Goal: Information Seeking & Learning: Learn about a topic

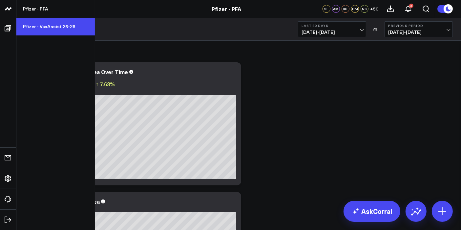
click at [40, 30] on link "Pfizer - VaxAssist 25-26" at bounding box center [55, 27] width 78 height 18
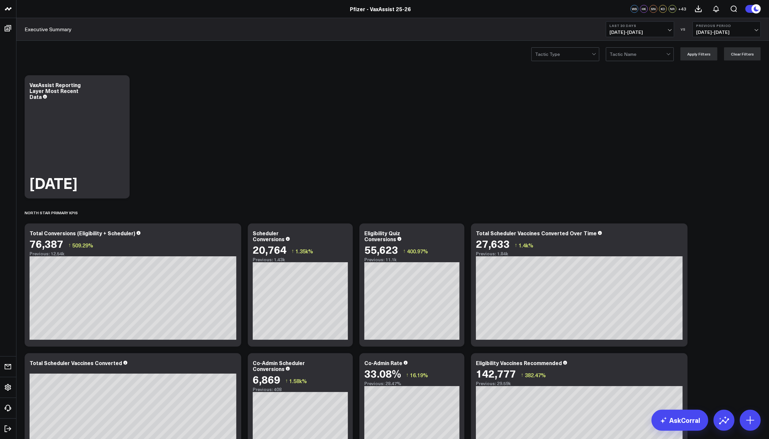
drag, startPoint x: 599, startPoint y: 173, endPoint x: 598, endPoint y: 176, distance: 3.4
click at [461, 36] on button "Last 30 Days 08/18/25 - 09/16/25" at bounding box center [640, 29] width 68 height 16
click at [461, 56] on link "Last 7 Days" at bounding box center [641, 56] width 68 height 12
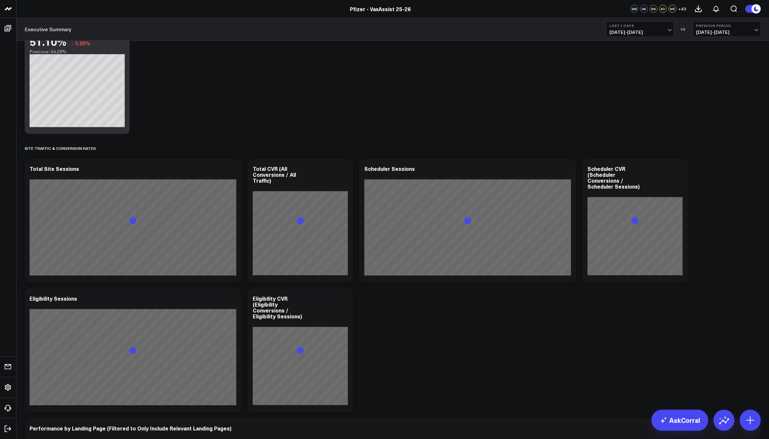
scroll to position [657, 0]
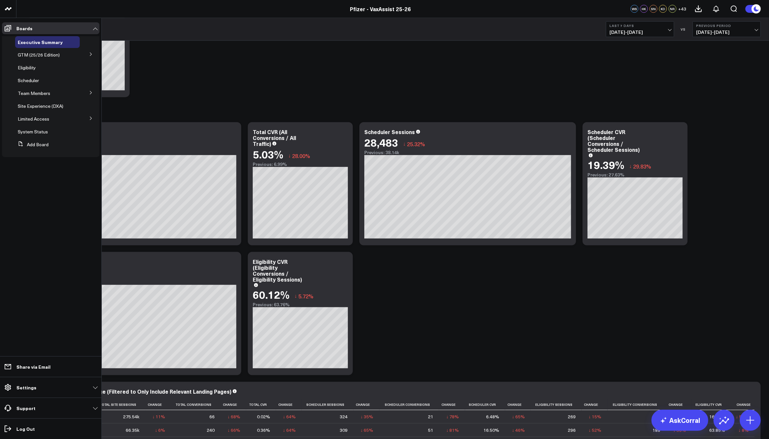
click at [90, 96] on button at bounding box center [90, 92] width 17 height 10
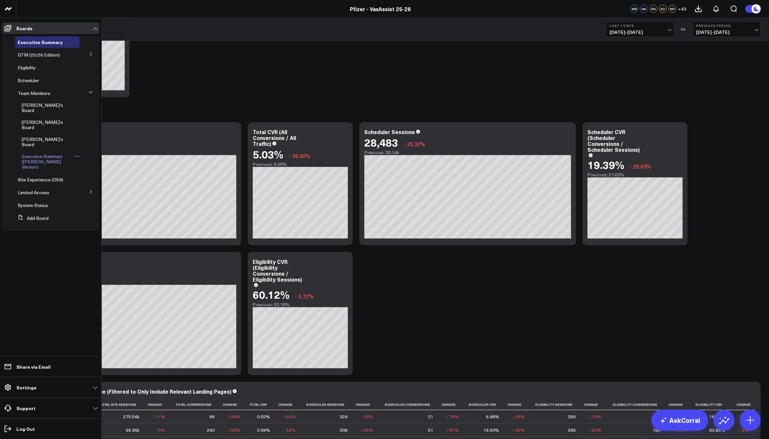
click at [52, 153] on span "Executive Summary ([PERSON_NAME] Version)" at bounding box center [42, 161] width 41 height 17
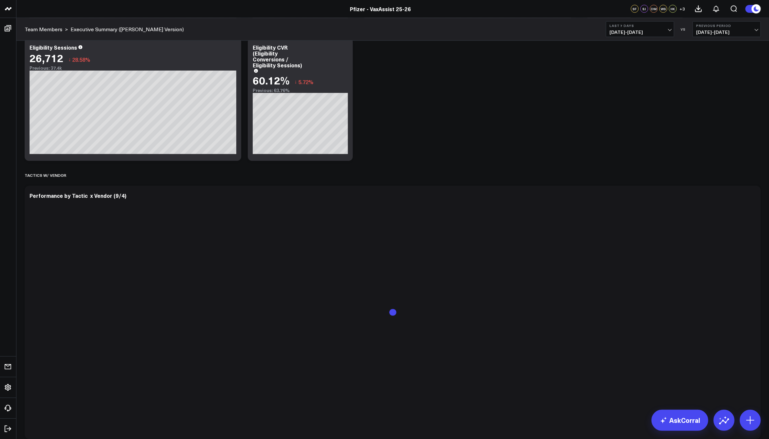
scroll to position [876, 0]
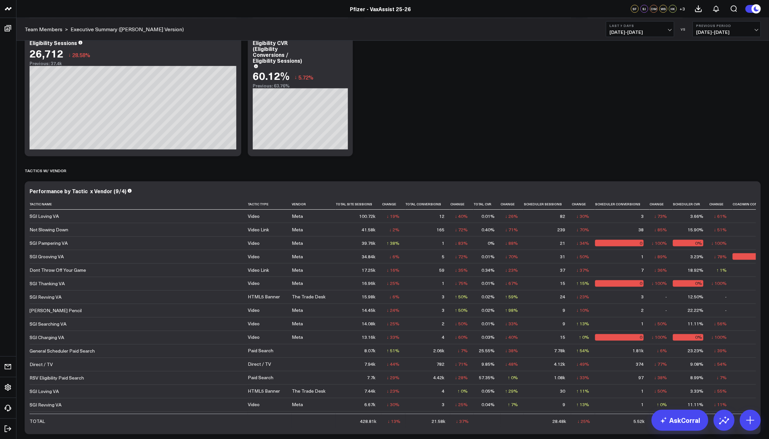
click at [461, 107] on div "Modify via AI Copy link to widget Ask support Remove Create linked copy Executi…" at bounding box center [392, 85] width 743 height 1778
click at [441, 204] on icon at bounding box center [443, 204] width 5 height 4
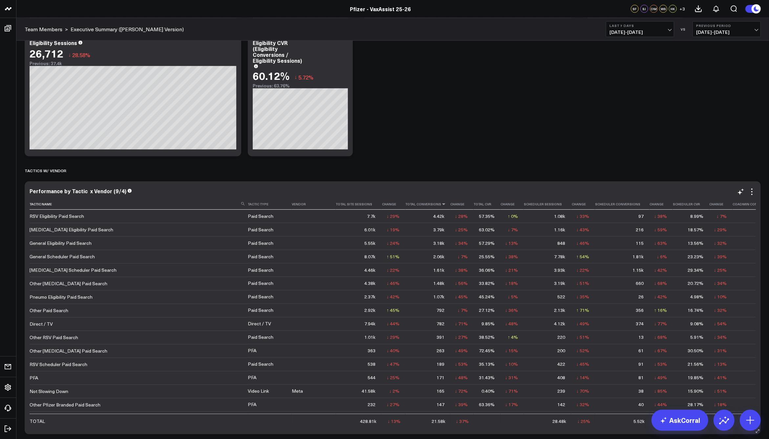
click at [441, 204] on icon at bounding box center [443, 204] width 5 height 4
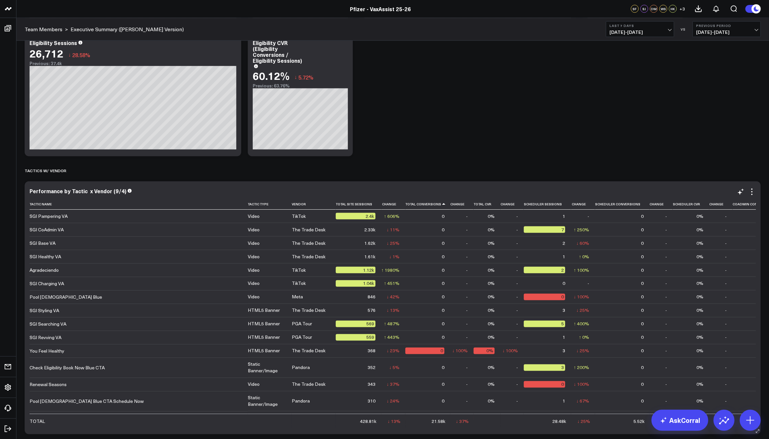
click at [441, 204] on icon at bounding box center [443, 204] width 5 height 4
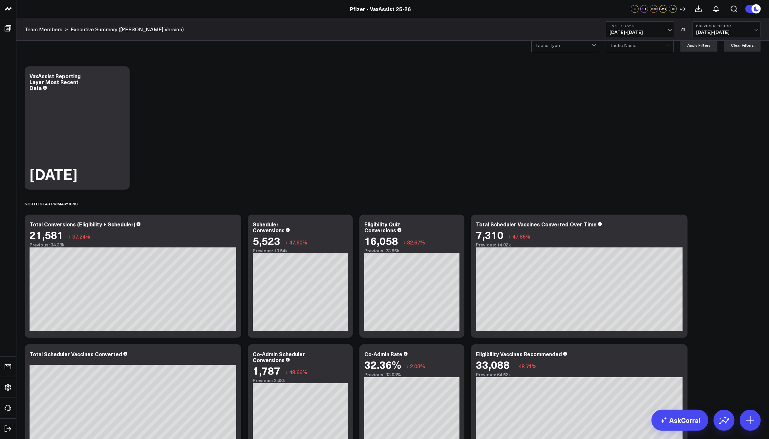
scroll to position [0, 0]
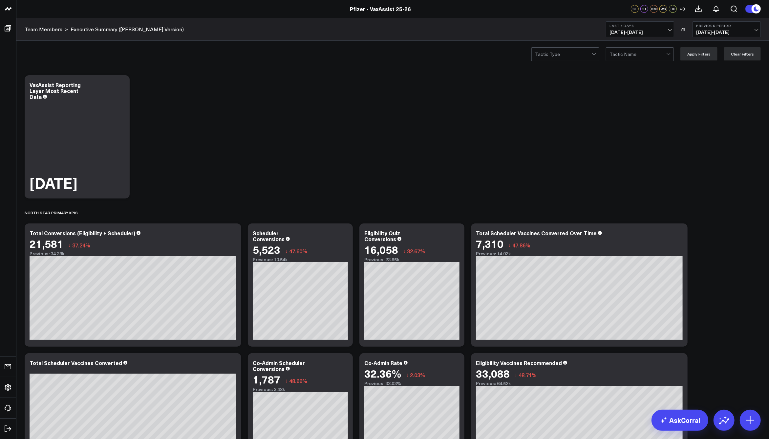
click at [665, 32] on span "[DATE] - [DATE]" at bounding box center [640, 32] width 61 height 5
click at [626, 210] on link "Custom Dates" at bounding box center [641, 210] width 68 height 12
select select "8"
select select "2025"
click at [643, 100] on div "9" at bounding box center [645, 97] width 13 height 13
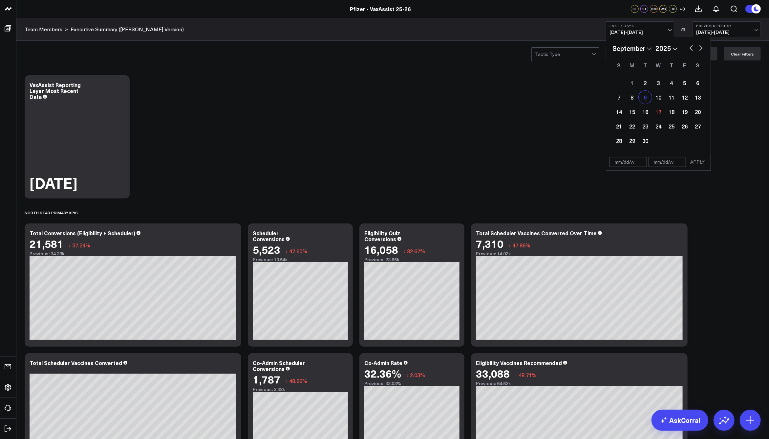
type input "[DATE]"
select select "8"
select select "2025"
click at [636, 109] on div "15" at bounding box center [632, 111] width 13 height 13
type input "[DATE]"
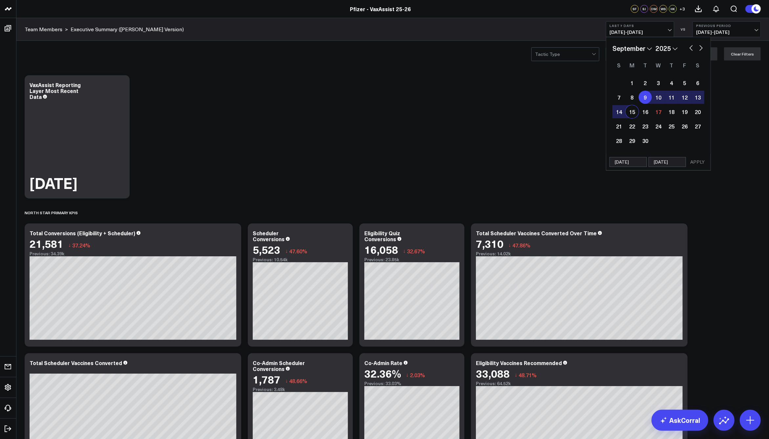
select select "8"
select select "2025"
click at [699, 163] on button "APPLY" at bounding box center [698, 162] width 20 height 10
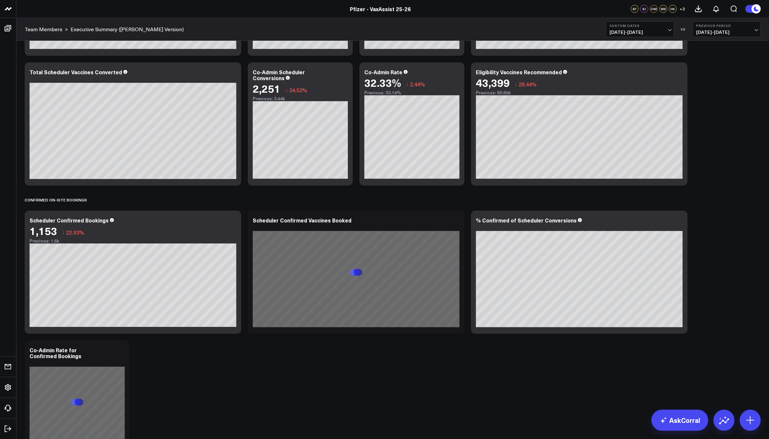
scroll to position [182, 0]
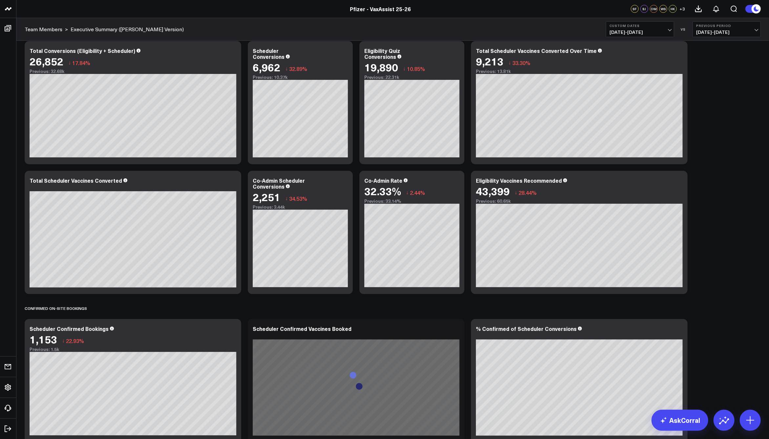
click at [752, 28] on button "Previous Period 09/02/25 - 09/08/25" at bounding box center [727, 29] width 68 height 16
click at [726, 67] on link "YoY" at bounding box center [727, 69] width 68 height 12
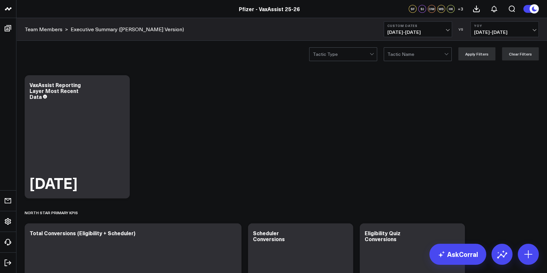
scroll to position [44, 0]
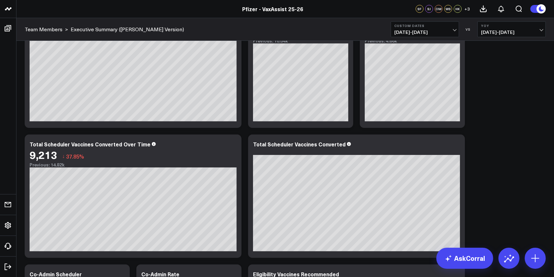
scroll to position [175, 0]
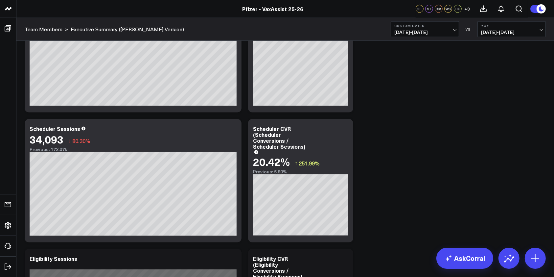
scroll to position [963, 0]
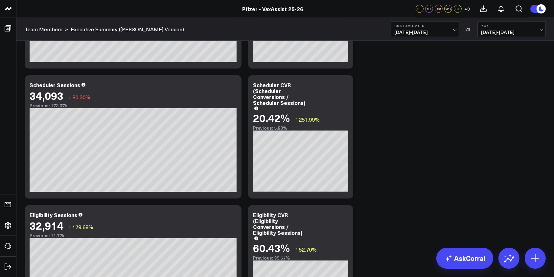
click at [544, 32] on button "YoY 09/09/24 - 09/15/24" at bounding box center [511, 29] width 68 height 16
click at [497, 43] on link "Previous Period" at bounding box center [512, 43] width 68 height 12
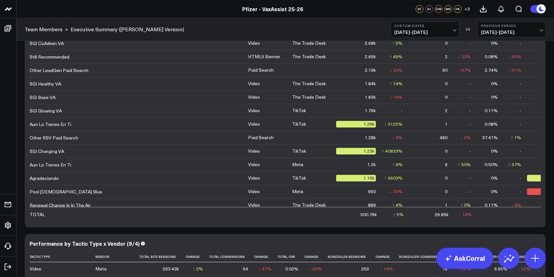
scroll to position [1721, 0]
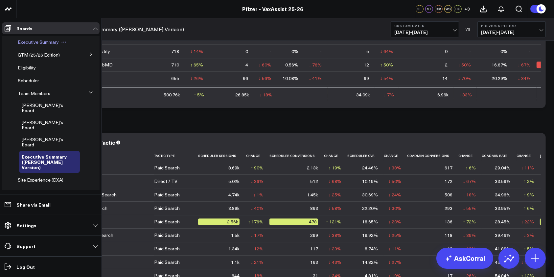
click at [32, 41] on span "Executive Summary" at bounding box center [38, 42] width 41 height 6
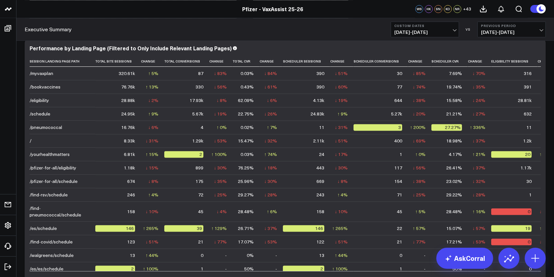
scroll to position [1260, 0]
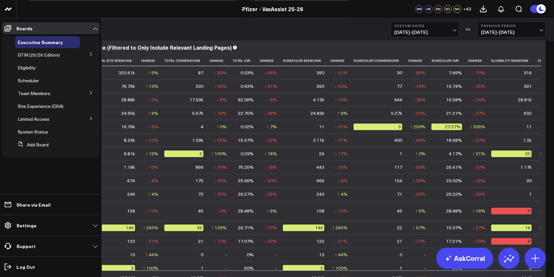
click at [92, 94] on icon at bounding box center [91, 93] width 4 height 4
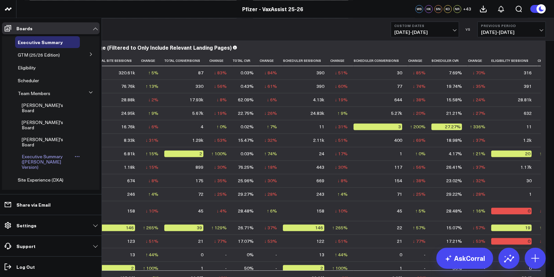
click at [41, 153] on span "Executive Summary ([PERSON_NAME] Version)" at bounding box center [42, 161] width 41 height 17
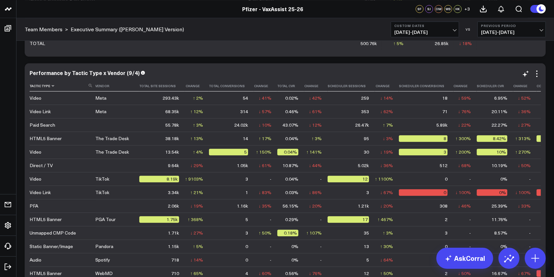
scroll to position [1512, 0]
click at [53, 85] on icon at bounding box center [52, 86] width 5 height 4
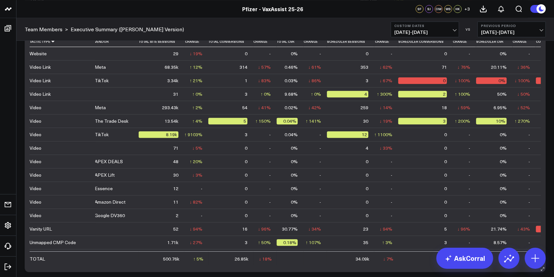
scroll to position [1519, 0]
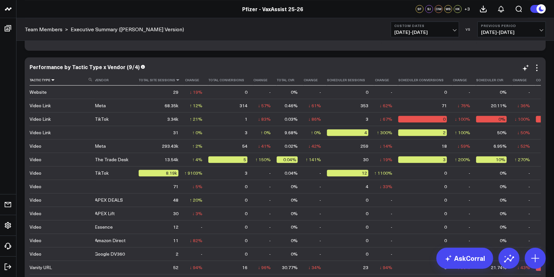
click at [175, 80] on icon at bounding box center [177, 80] width 5 height 4
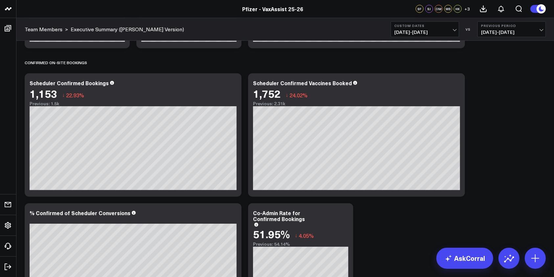
scroll to position [394, 0]
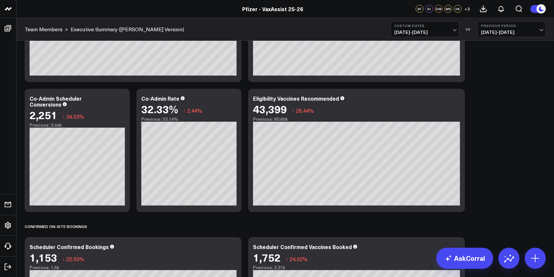
click at [539, 27] on b "Previous Period" at bounding box center [511, 26] width 61 height 4
click at [489, 70] on link "YoY" at bounding box center [512, 69] width 68 height 12
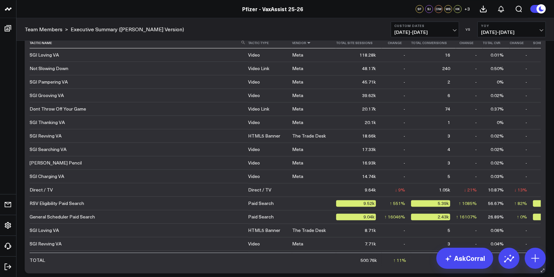
click at [306, 43] on icon at bounding box center [308, 43] width 5 height 4
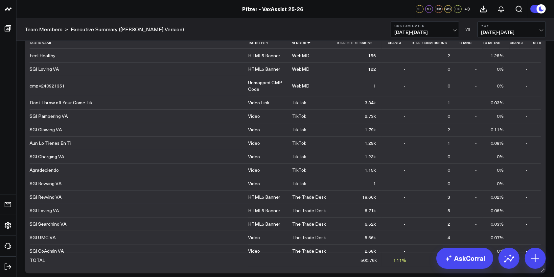
scroll to position [34, 0]
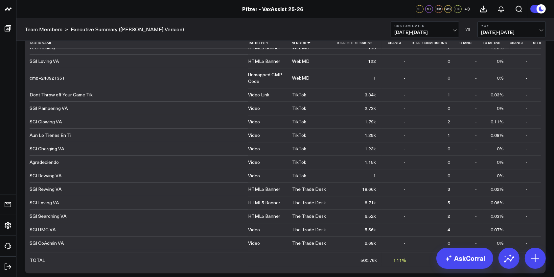
click at [540, 33] on span "09/09/24 - 09/15/24" at bounding box center [511, 32] width 61 height 5
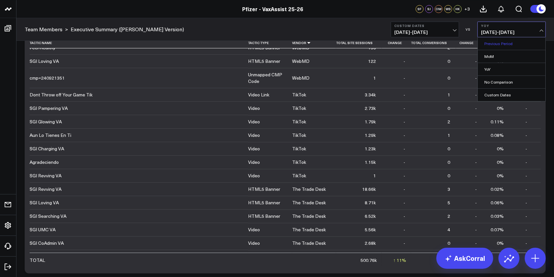
click at [495, 45] on link "Previous Period" at bounding box center [512, 43] width 68 height 12
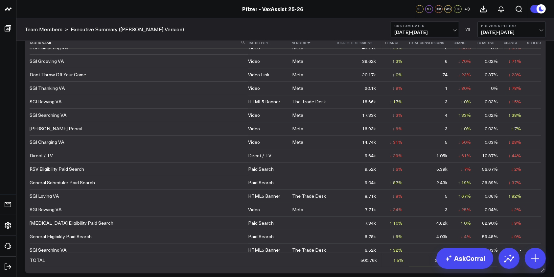
click at [306, 44] on icon at bounding box center [308, 43] width 5 height 4
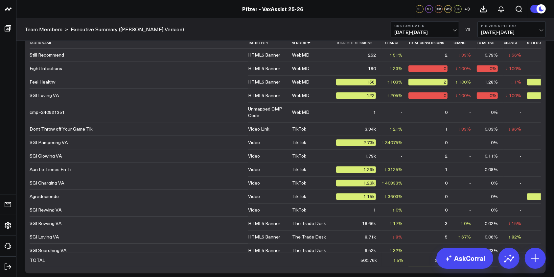
scroll to position [1027, 0]
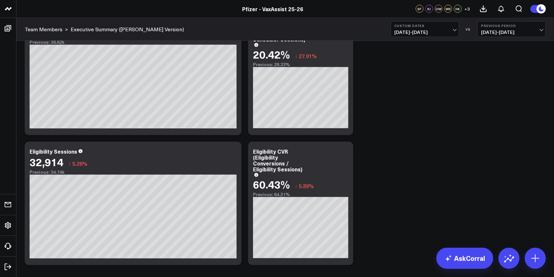
click at [533, 29] on button "Previous Period 09/02/25 - 09/08/25" at bounding box center [511, 29] width 68 height 16
click at [494, 65] on link "YoY" at bounding box center [512, 69] width 68 height 12
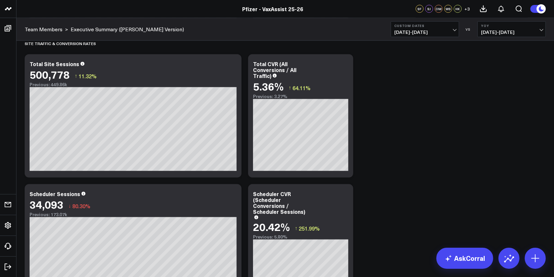
scroll to position [848, 0]
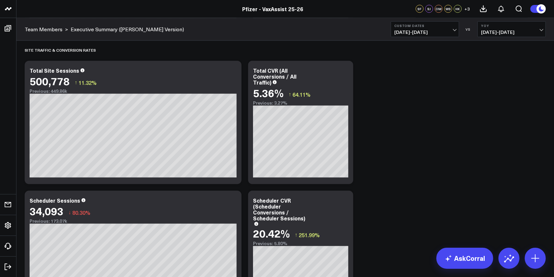
click at [390, 150] on div "Modify via AI Copy link to widget Ask support Remove Create linked copy Executi…" at bounding box center [284, 243] width 527 height 2038
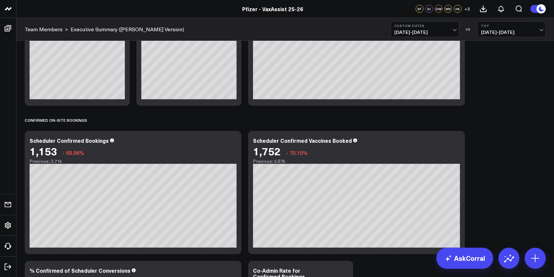
scroll to position [512, 0]
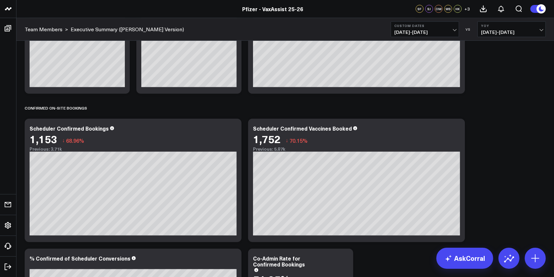
click at [454, 30] on span "09/09/25 - 09/15/25" at bounding box center [424, 32] width 61 height 5
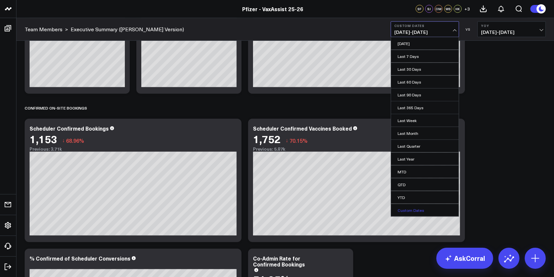
click at [405, 210] on link "Custom Dates" at bounding box center [425, 210] width 68 height 12
select select "8"
select select "2025"
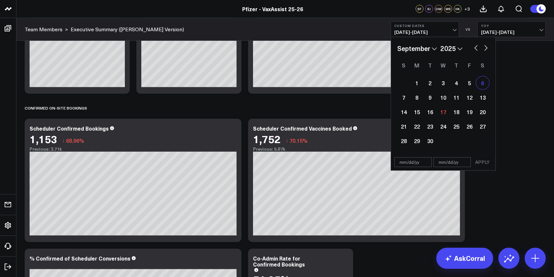
click at [477, 81] on div "6" at bounding box center [482, 82] width 13 height 13
type input "09/06/25"
select select "8"
select select "2025"
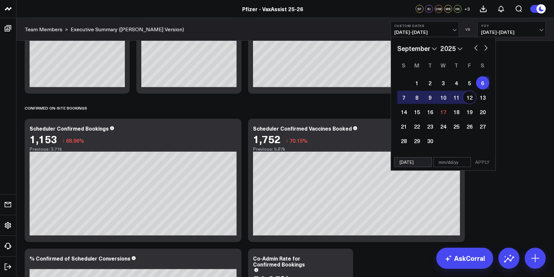
click at [468, 94] on div "12" at bounding box center [469, 97] width 13 height 13
type input "09/12/25"
select select "8"
select select "2025"
click at [484, 162] on button "APPLY" at bounding box center [482, 162] width 20 height 10
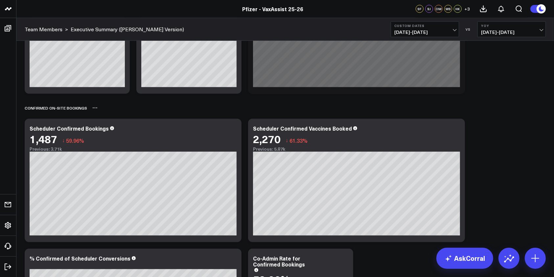
scroll to position [401, 0]
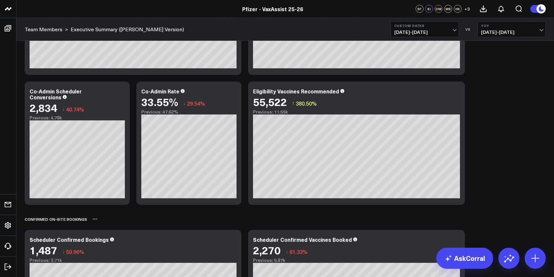
drag, startPoint x: 377, startPoint y: 213, endPoint x: 387, endPoint y: 217, distance: 11.0
click at [377, 213] on div "Confirmed On-Site Bookings" at bounding box center [285, 218] width 521 height 15
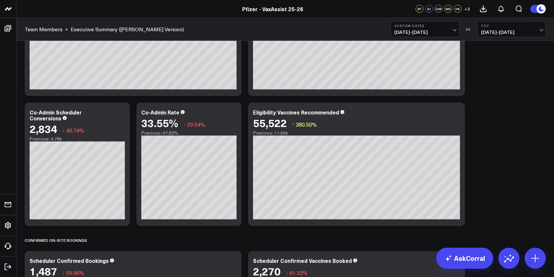
click at [537, 27] on b "YoY" at bounding box center [511, 26] width 61 height 4
click at [501, 43] on link "Previous Period" at bounding box center [512, 43] width 68 height 12
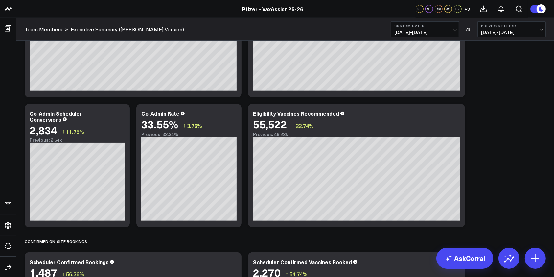
scroll to position [304, 0]
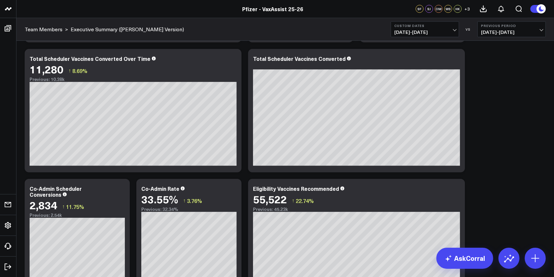
drag, startPoint x: 481, startPoint y: 125, endPoint x: 481, endPoint y: 119, distance: 6.2
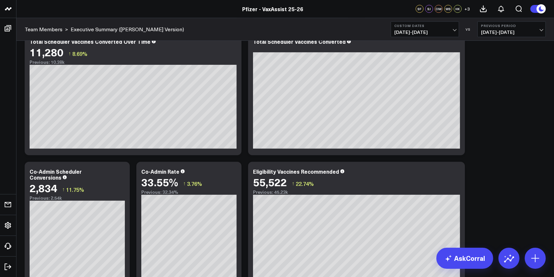
scroll to position [313, 0]
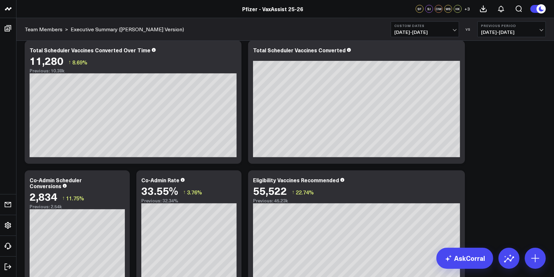
click at [455, 30] on span "09/06/25 - 09/12/25" at bounding box center [424, 32] width 61 height 5
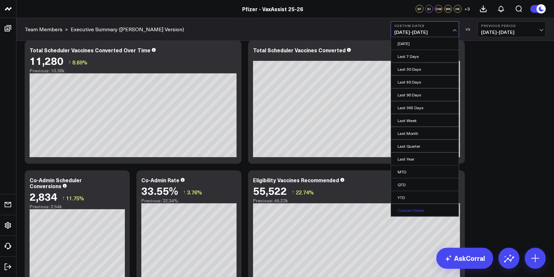
click at [420, 206] on link "Custom Dates" at bounding box center [425, 210] width 68 height 12
select select "8"
select select "2025"
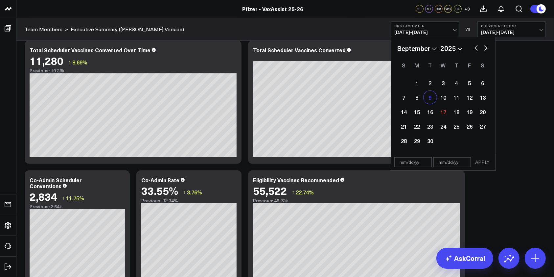
click at [428, 100] on div "9" at bounding box center [429, 97] width 13 height 13
type input "[DATE]"
select select "8"
select select "2025"
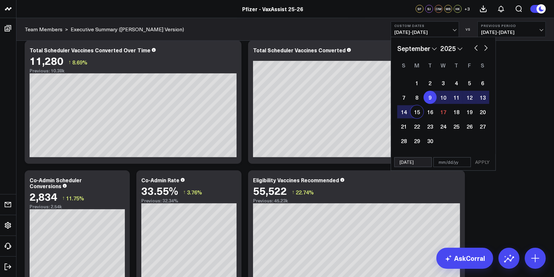
click at [419, 109] on div "15" at bounding box center [416, 111] width 13 height 13
type input "[DATE]"
select select "8"
select select "2025"
click at [483, 163] on button "APPLY" at bounding box center [482, 162] width 20 height 10
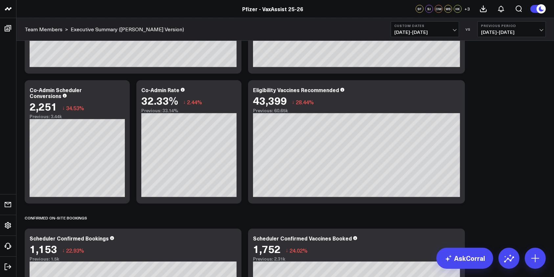
scroll to position [298, 0]
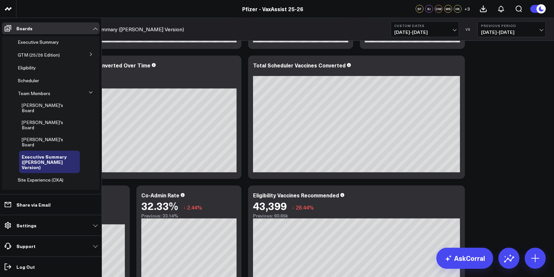
click at [89, 53] on icon at bounding box center [91, 54] width 4 height 4
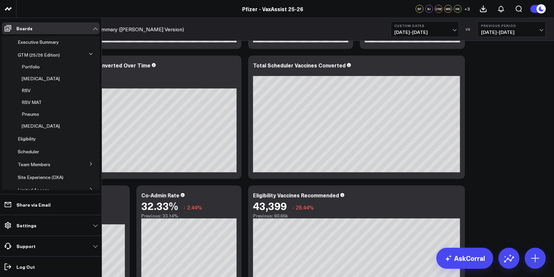
click at [89, 53] on icon at bounding box center [91, 54] width 4 height 4
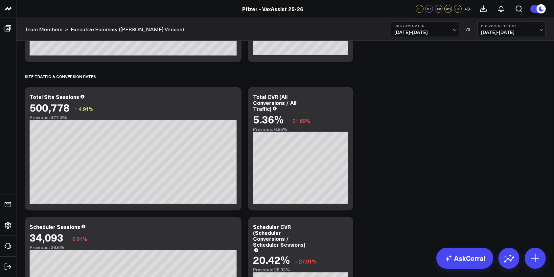
scroll to position [515, 0]
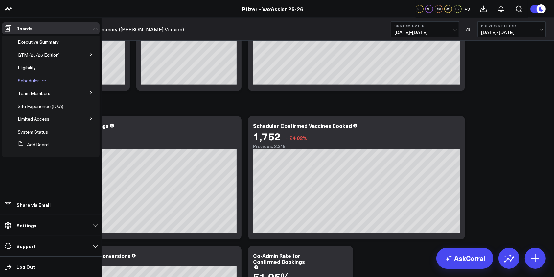
click at [24, 80] on span "Scheduler" at bounding box center [28, 80] width 21 height 6
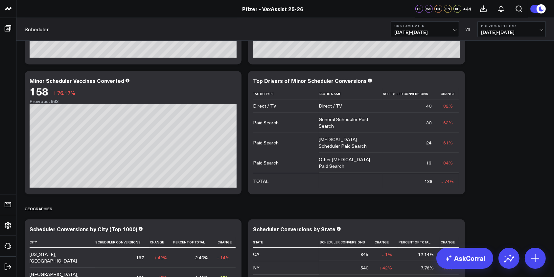
scroll to position [920, 0]
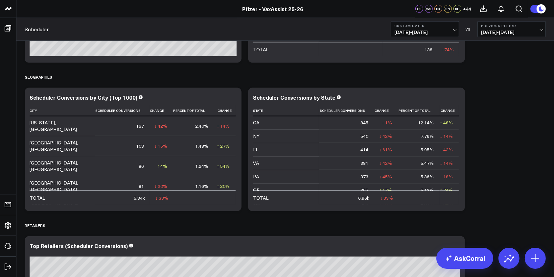
click at [540, 33] on span "09/02/25 - 09/08/25" at bounding box center [511, 32] width 61 height 5
click at [491, 70] on link "YoY" at bounding box center [512, 69] width 68 height 12
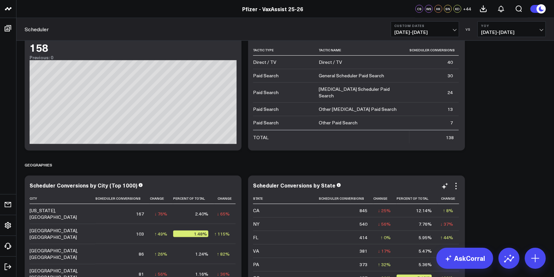
scroll to position [920, 0]
